Goal: Communication & Community: Answer question/provide support

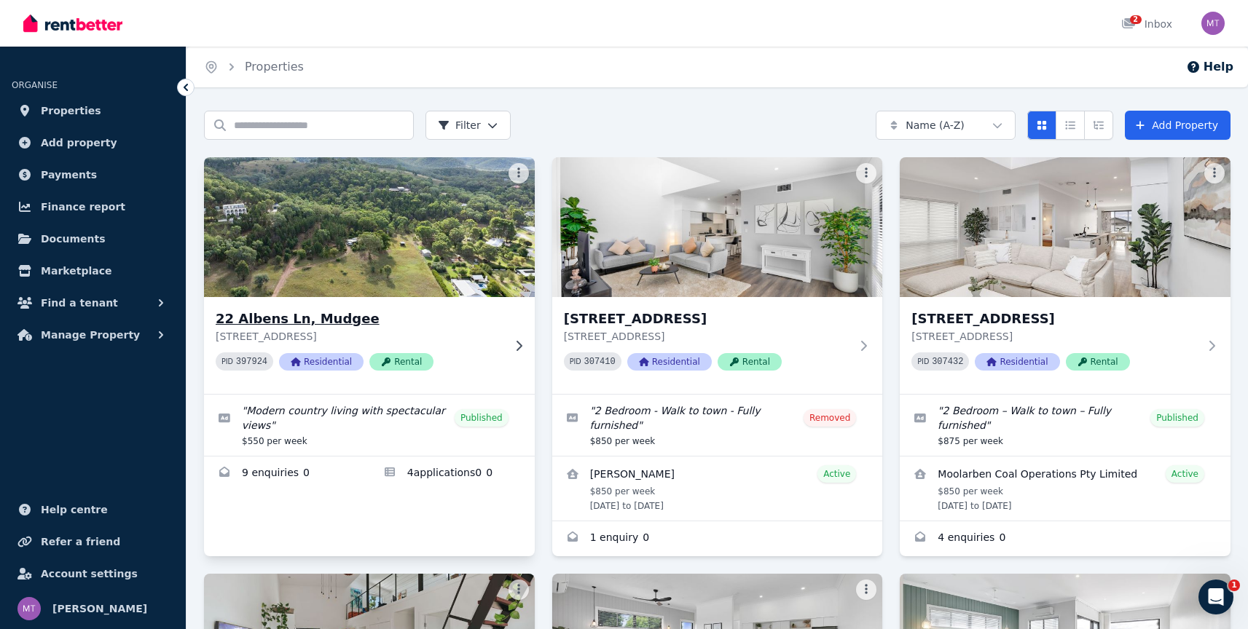
click at [464, 322] on h3 "22 Albens Ln, Mudgee" at bounding box center [359, 319] width 287 height 20
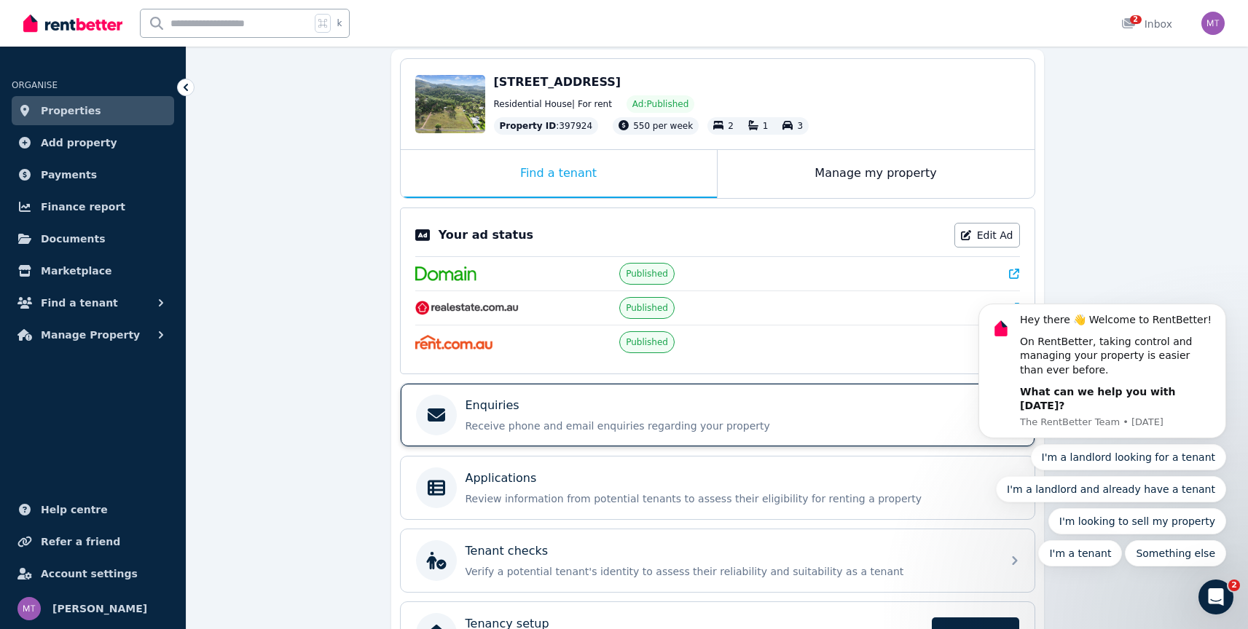
scroll to position [224, 0]
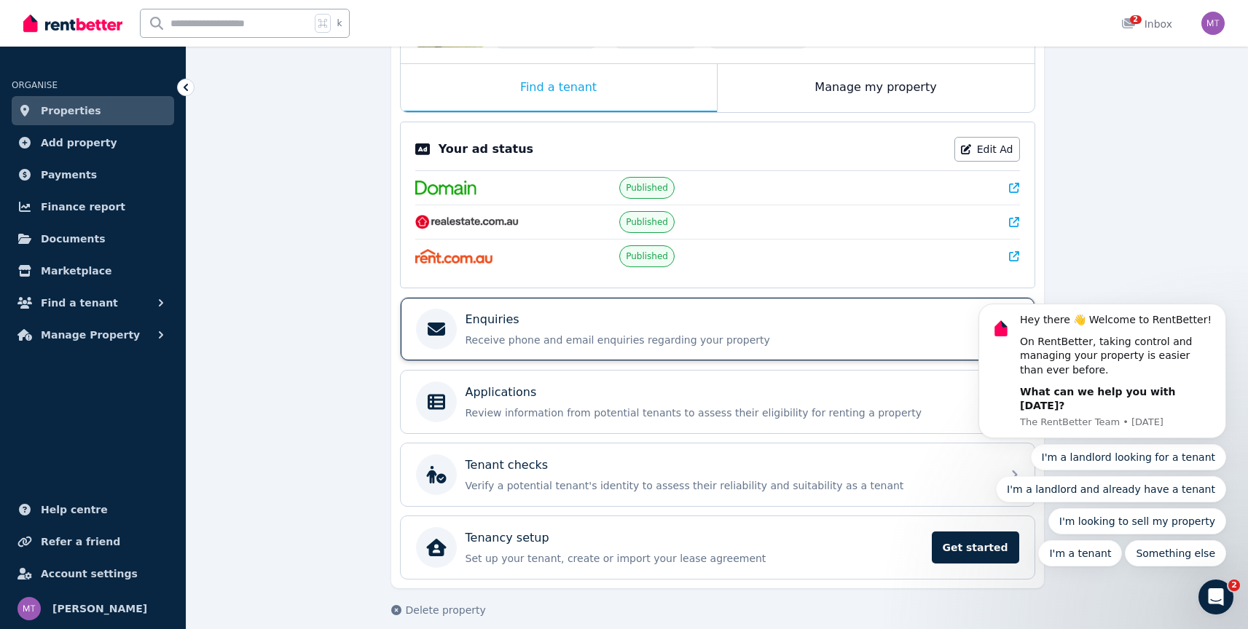
click at [615, 333] on p "Receive phone and email enquiries regarding your property" at bounding box center [728, 340] width 527 height 15
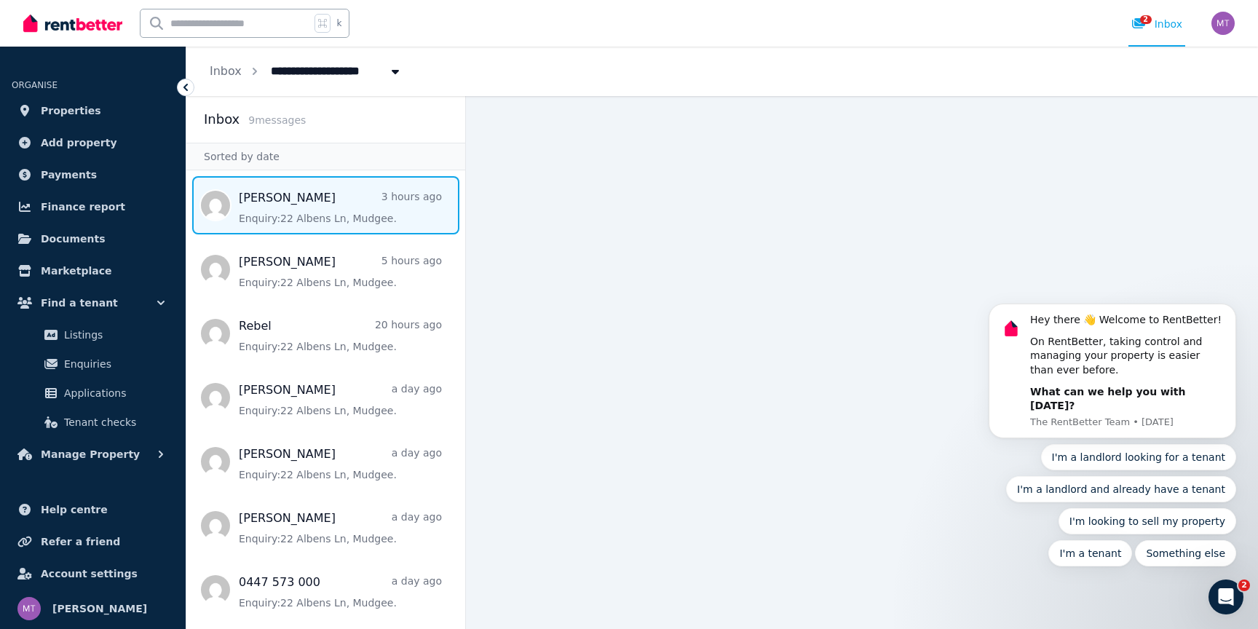
click at [341, 228] on span "Message list" at bounding box center [325, 205] width 279 height 58
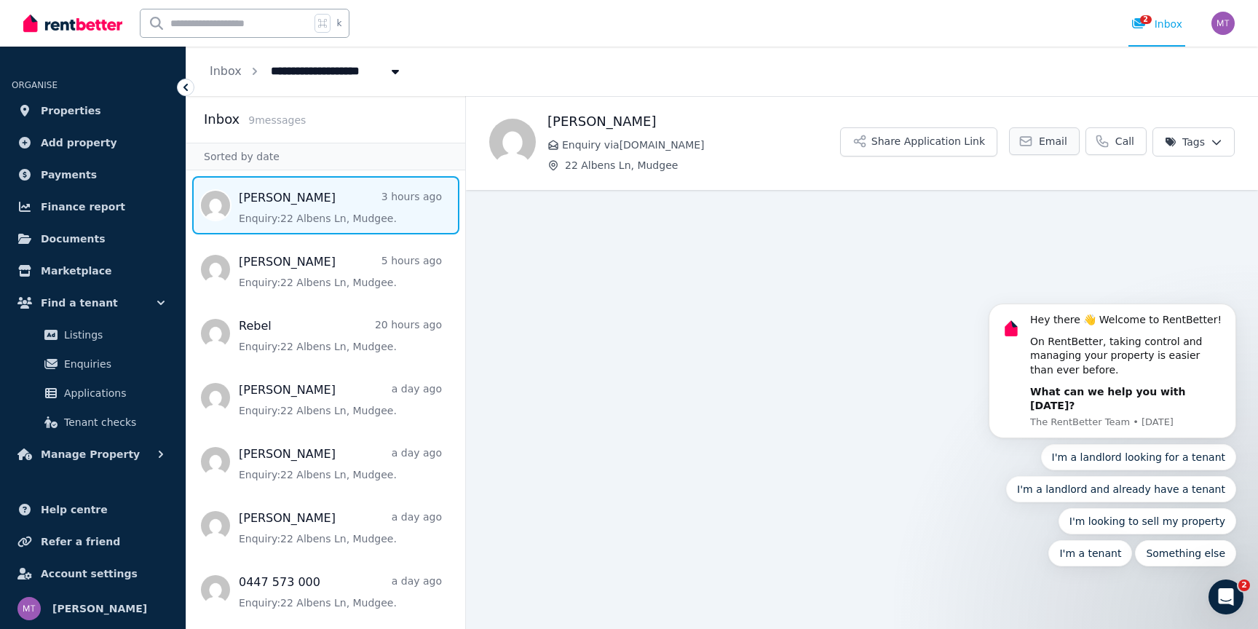
click at [1060, 146] on span "Email" at bounding box center [1053, 141] width 28 height 15
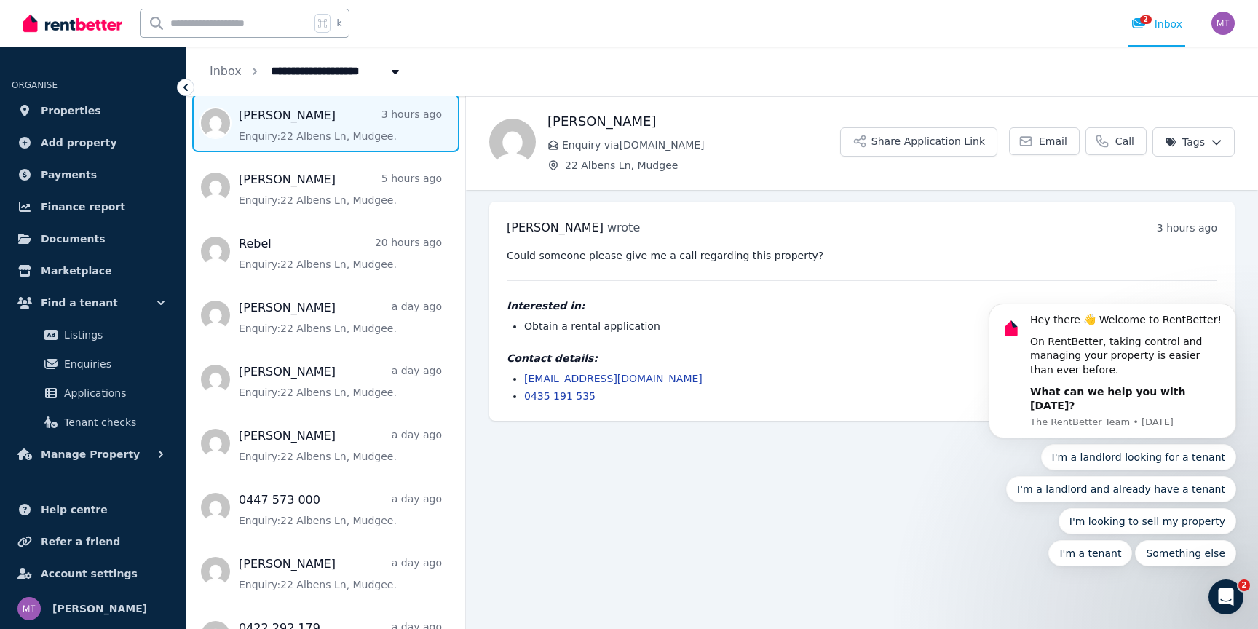
scroll to position [83, 0]
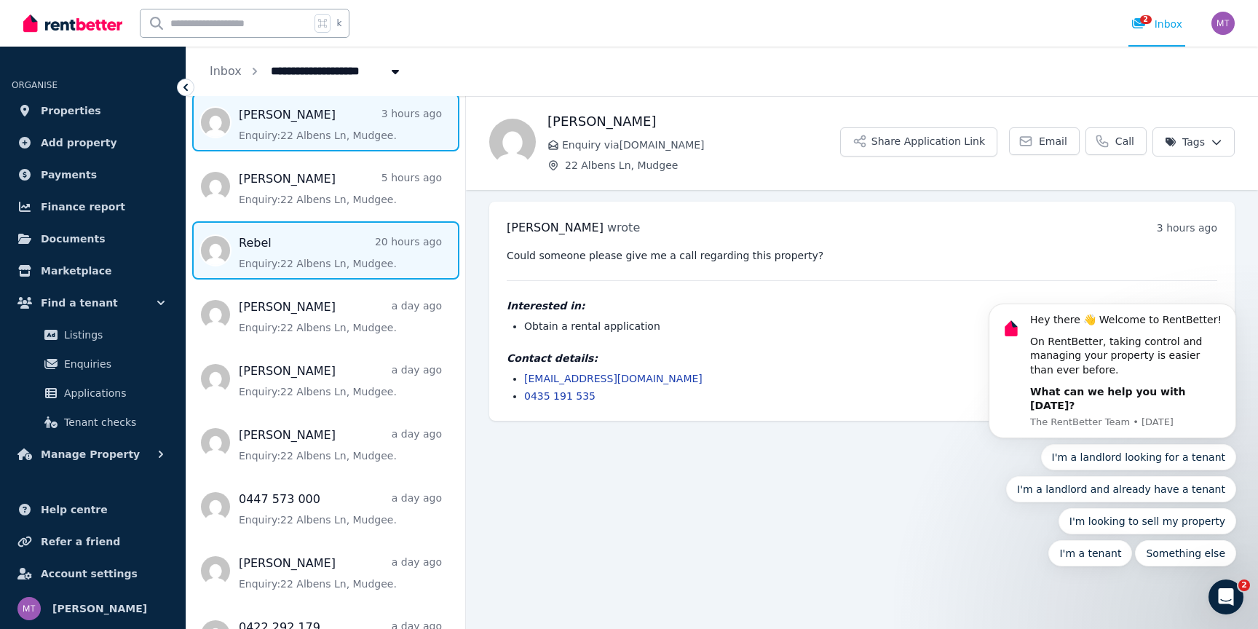
click at [379, 245] on span "Message list" at bounding box center [325, 250] width 279 height 58
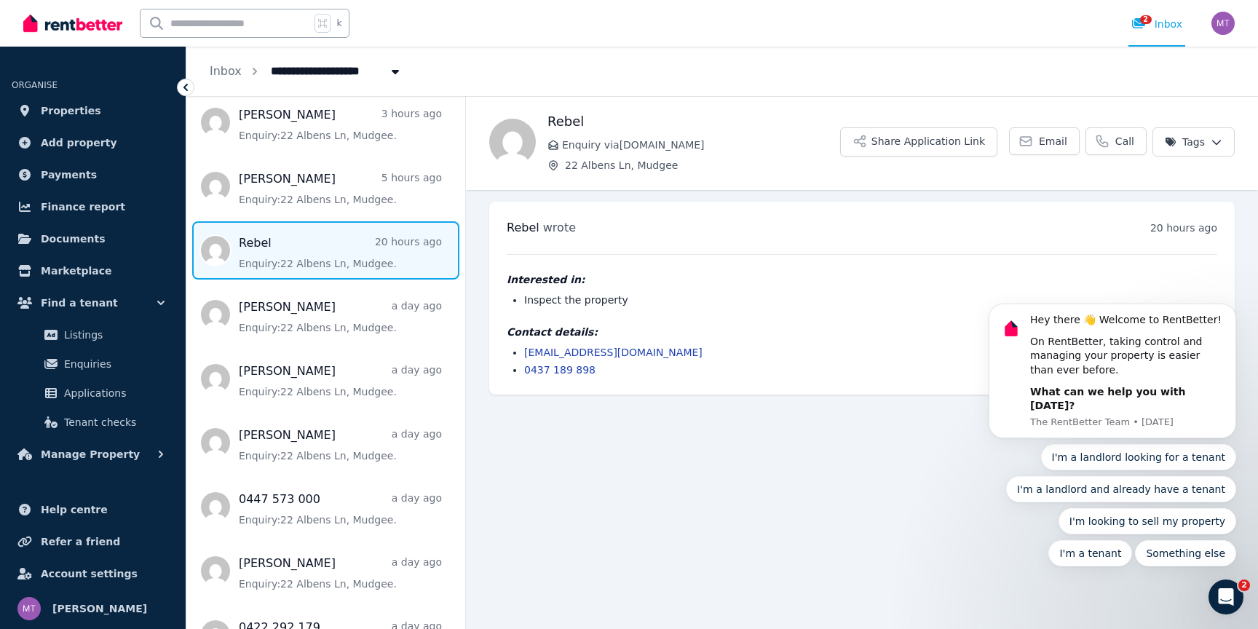
click at [553, 305] on li "Inspect the property" at bounding box center [870, 300] width 693 height 15
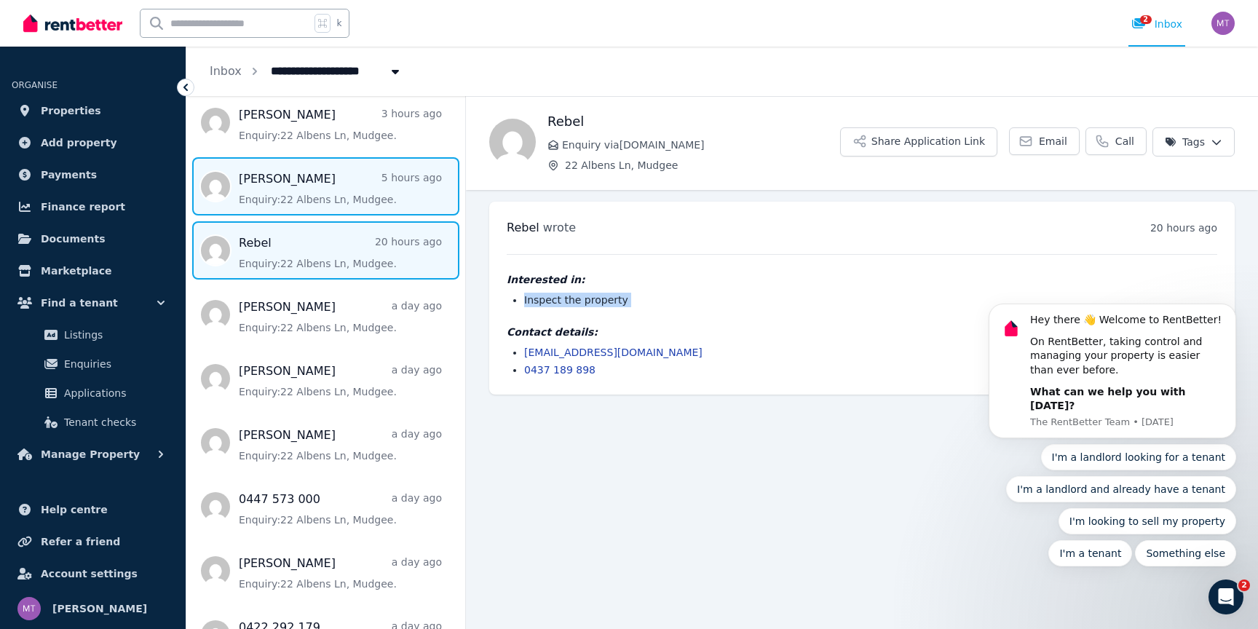
click at [328, 189] on span "Message list" at bounding box center [325, 186] width 279 height 58
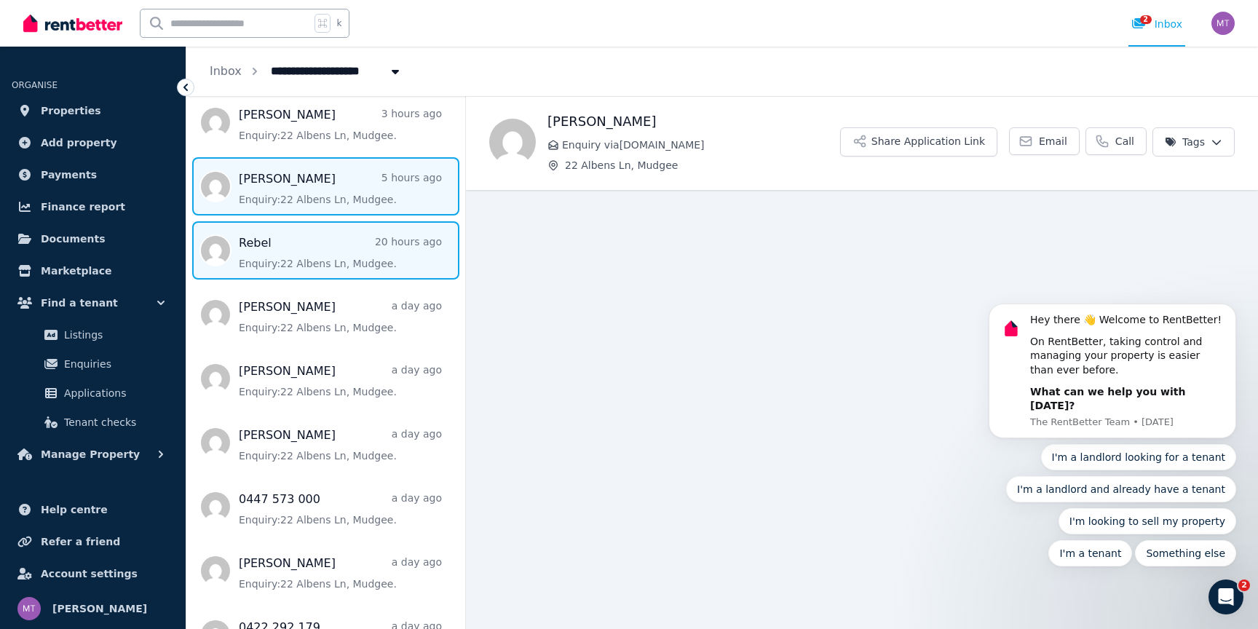
click at [375, 243] on span "Message list" at bounding box center [325, 250] width 279 height 58
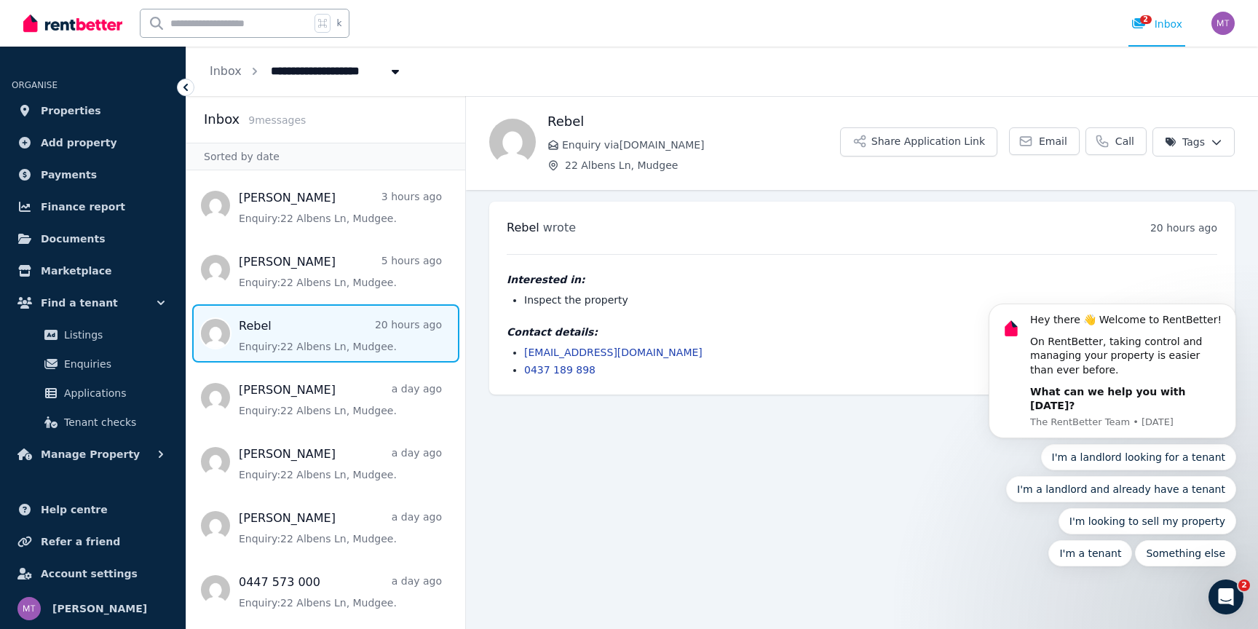
click at [486, 235] on ul "[PERSON_NAME] wrote 20 hours ago 7:41 pm [DATE][DATE] Interested in: Inspect th…" at bounding box center [862, 298] width 792 height 216
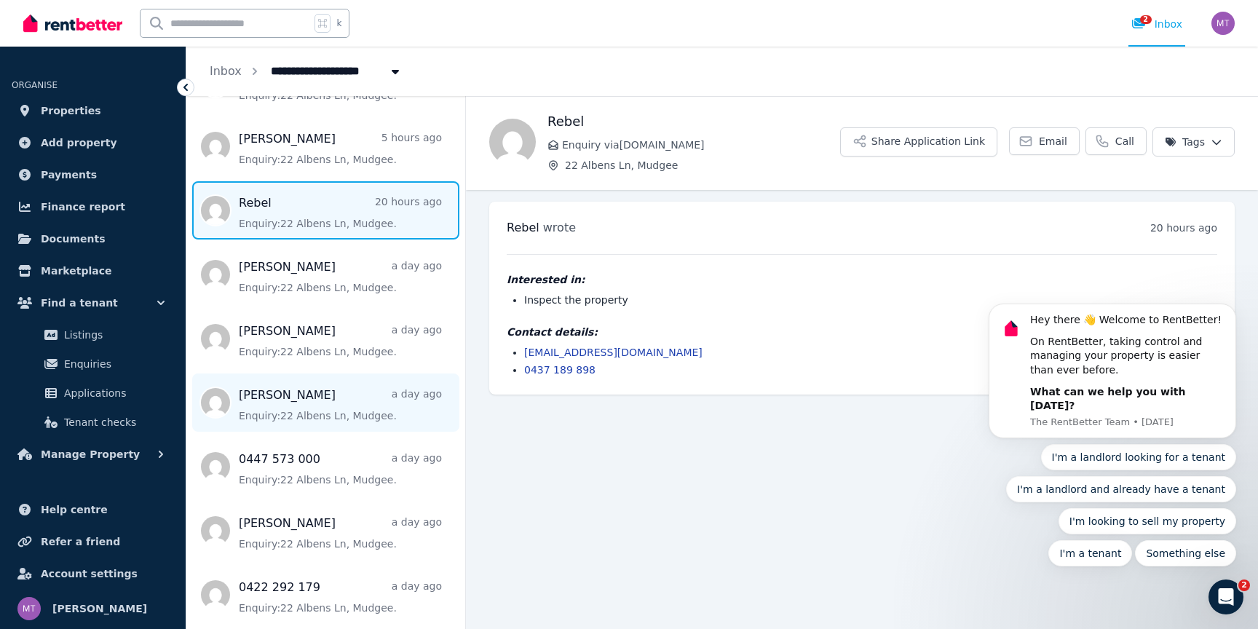
scroll to position [124, 0]
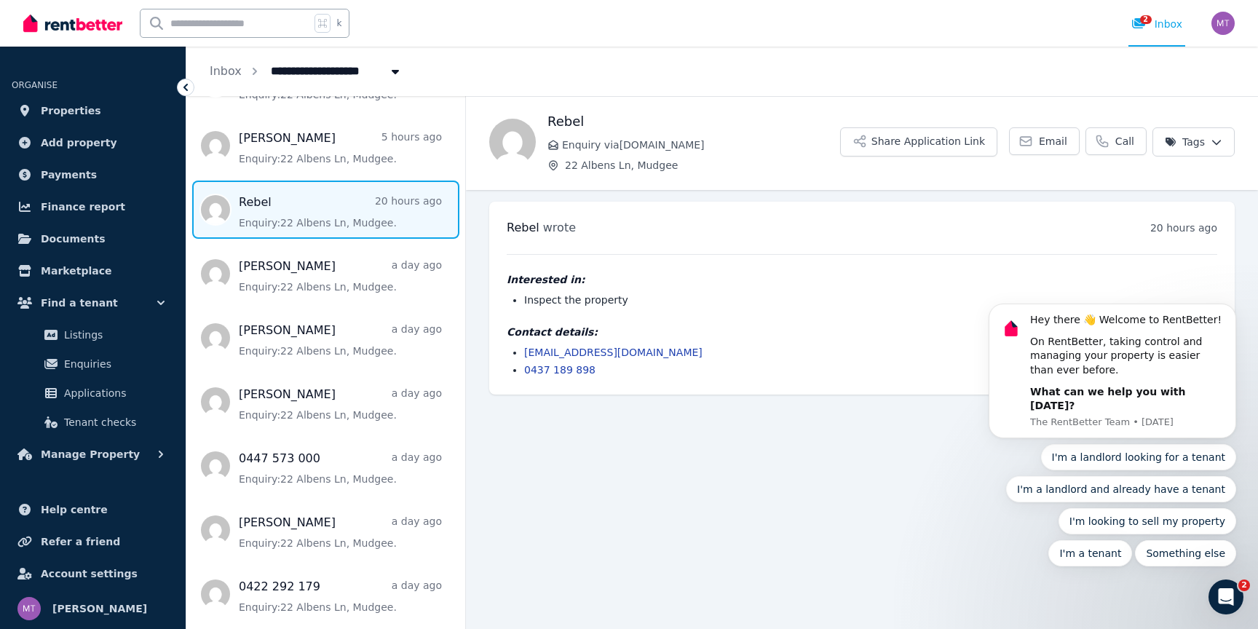
click at [725, 468] on main "Back Rebel Enquiry via [DOMAIN_NAME] [STREET_ADDRESS] Share Application Link Em…" at bounding box center [862, 362] width 792 height 533
